Goal: Information Seeking & Learning: Learn about a topic

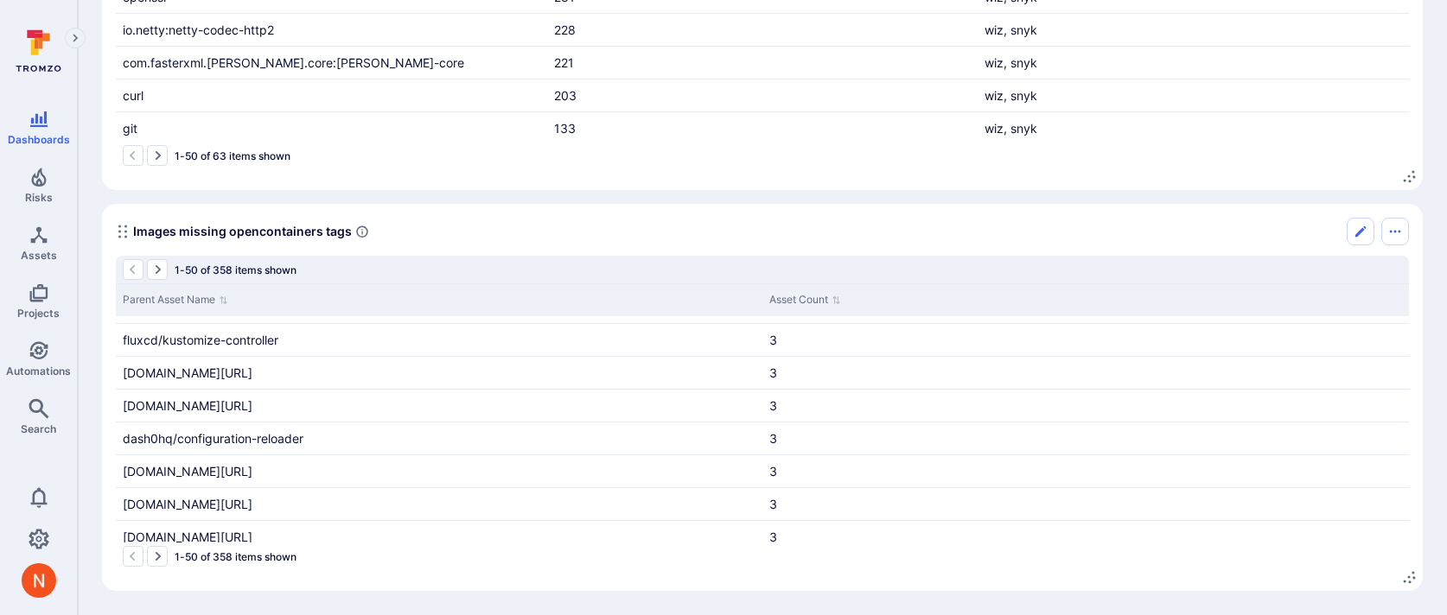
scroll to position [1418, 0]
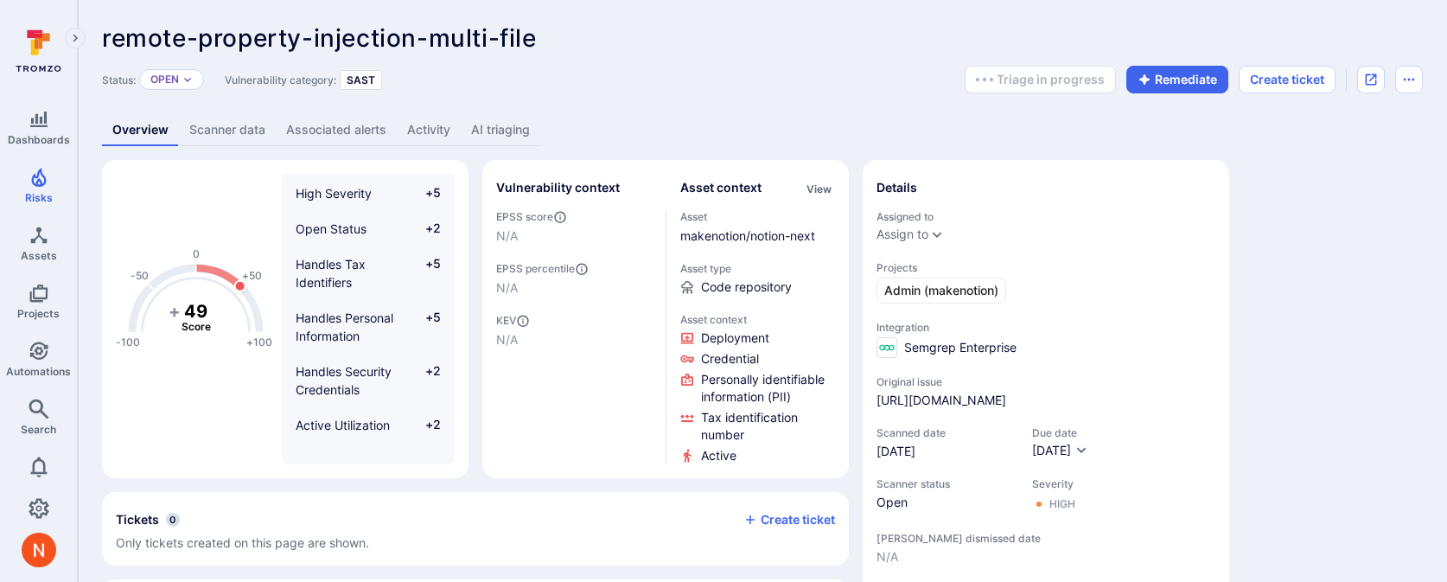
click at [518, 135] on link "AI triaging" at bounding box center [500, 130] width 79 height 32
